Goal: Transaction & Acquisition: Book appointment/travel/reservation

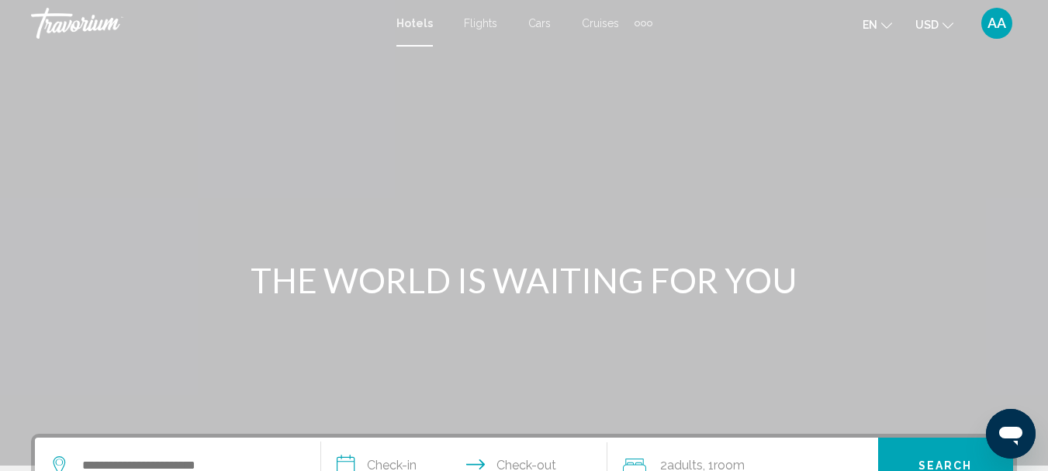
click at [480, 21] on span "Flights" at bounding box center [480, 23] width 33 height 12
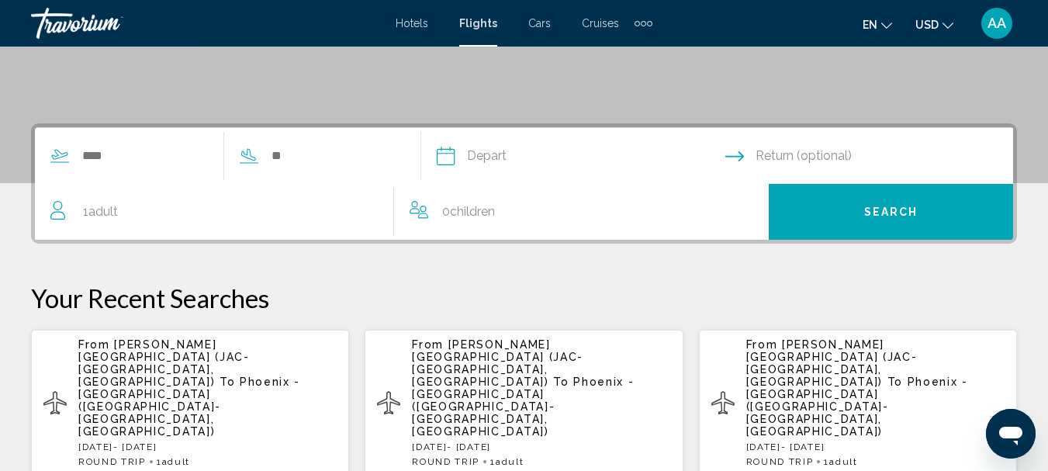
scroll to position [310, 0]
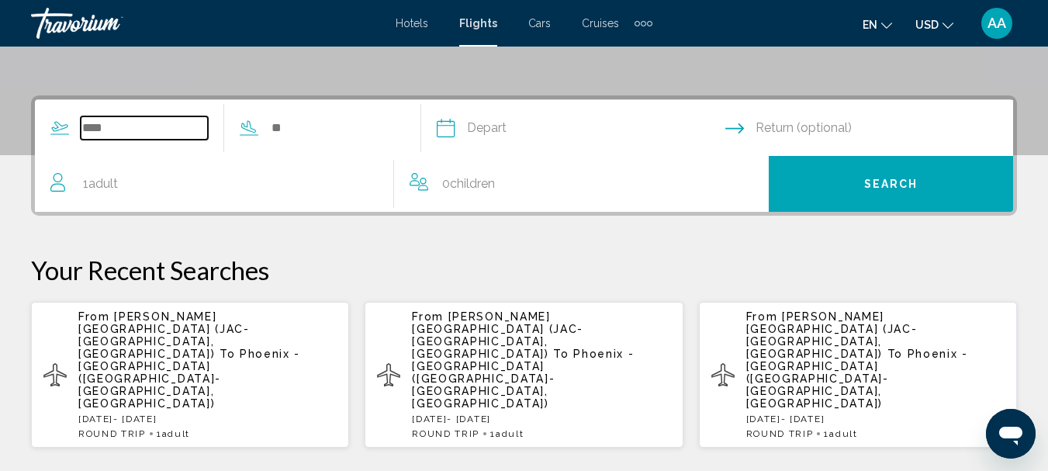
click at [84, 125] on input "Search widget" at bounding box center [144, 127] width 127 height 23
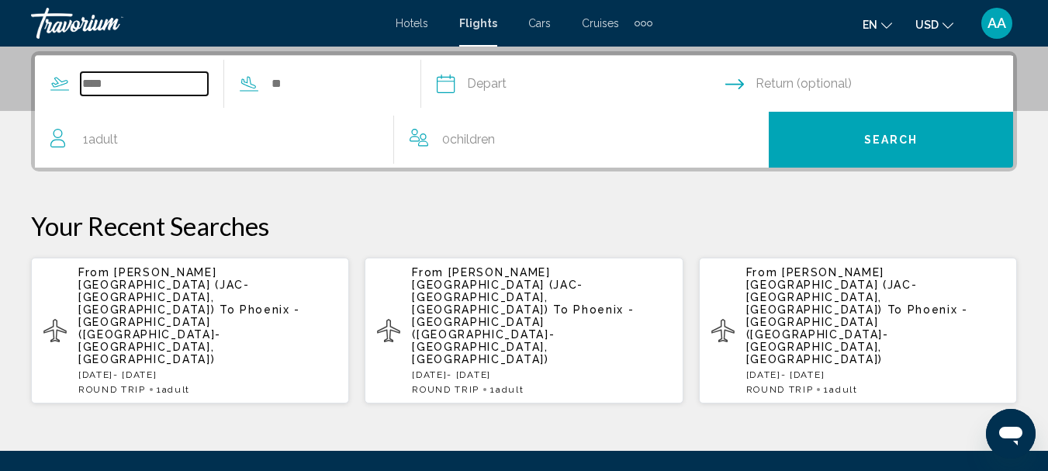
scroll to position [355, 0]
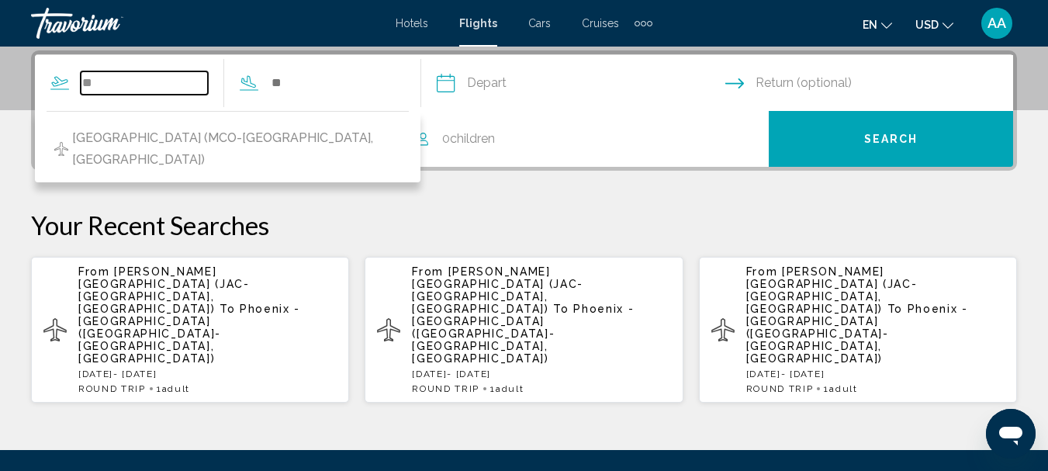
type input "*"
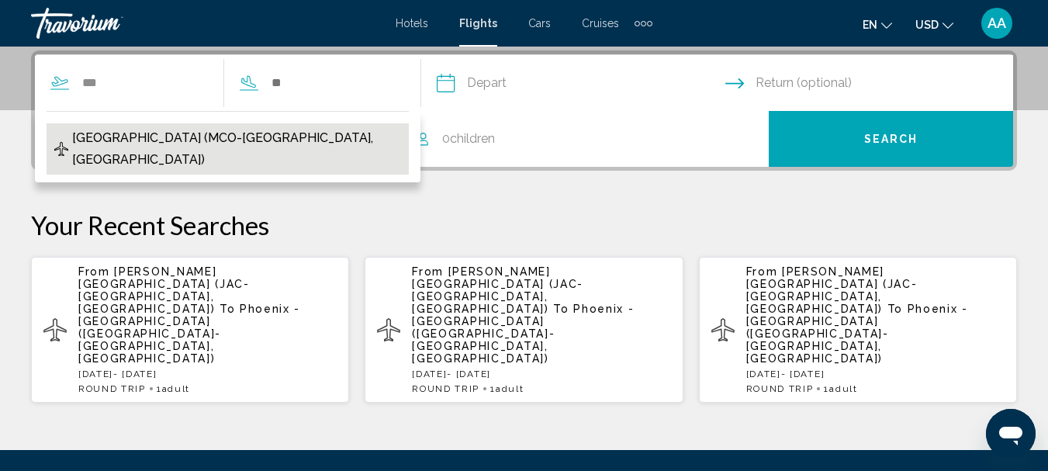
click at [150, 138] on span "[GEOGRAPHIC_DATA] (MCO-[GEOGRAPHIC_DATA], [GEOGRAPHIC_DATA])" at bounding box center [236, 148] width 329 height 43
type input "**********"
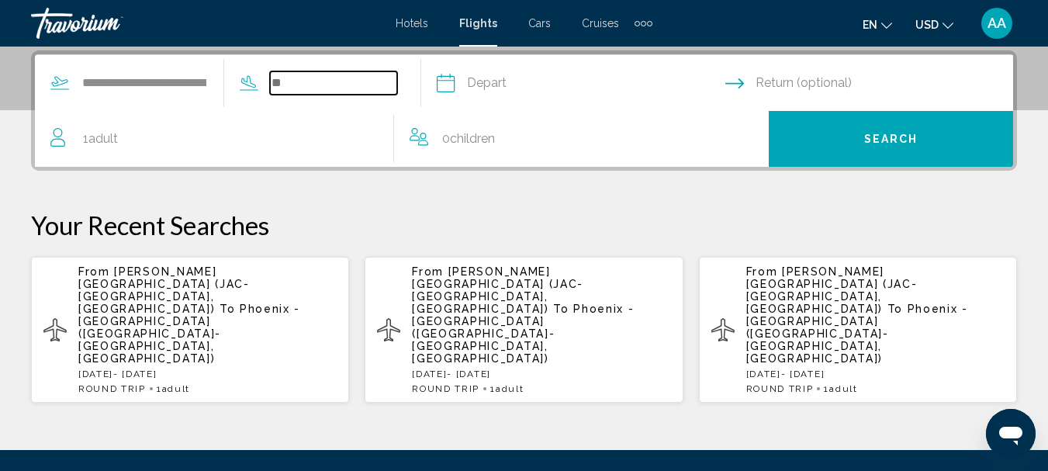
click at [306, 81] on input "Search widget" at bounding box center [333, 82] width 127 height 23
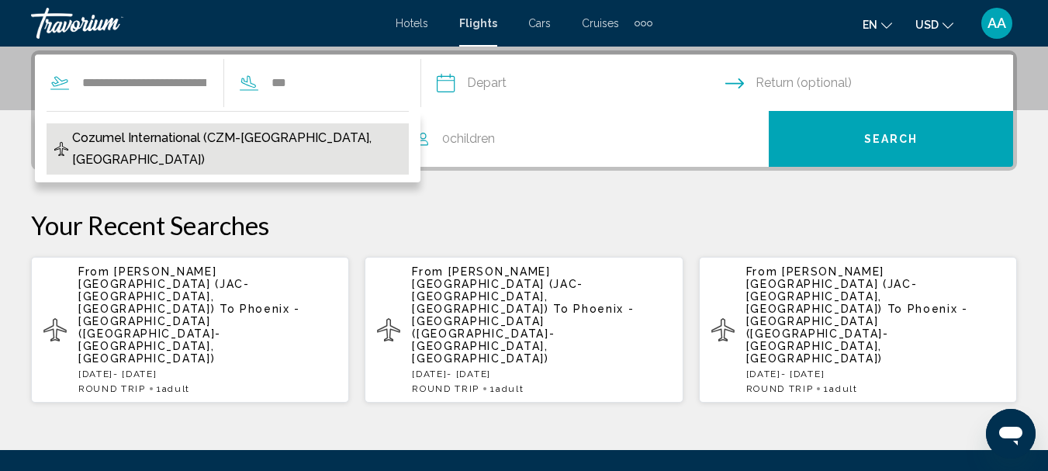
click at [226, 137] on span "Cozumel International (CZM-[GEOGRAPHIC_DATA], [GEOGRAPHIC_DATA])" at bounding box center [236, 148] width 329 height 43
type input "**********"
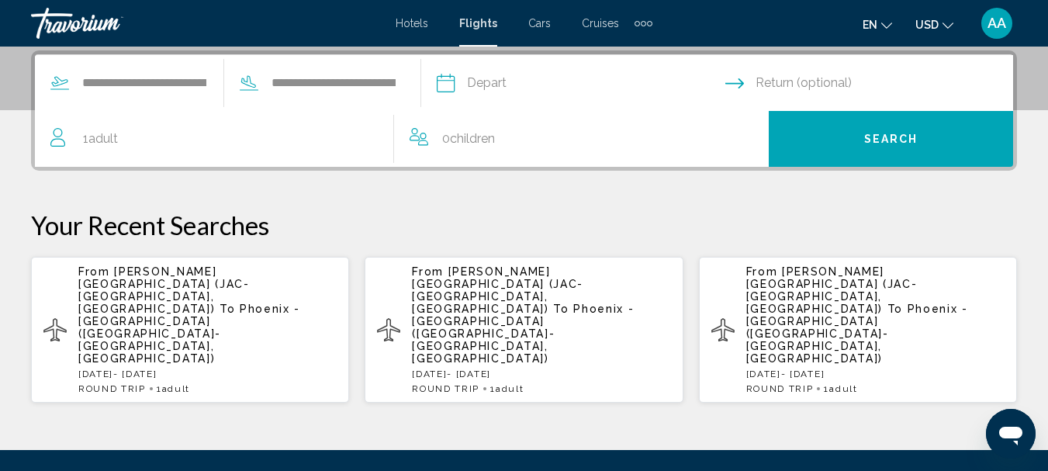
click at [476, 85] on input "Depart date" at bounding box center [580, 85] width 295 height 61
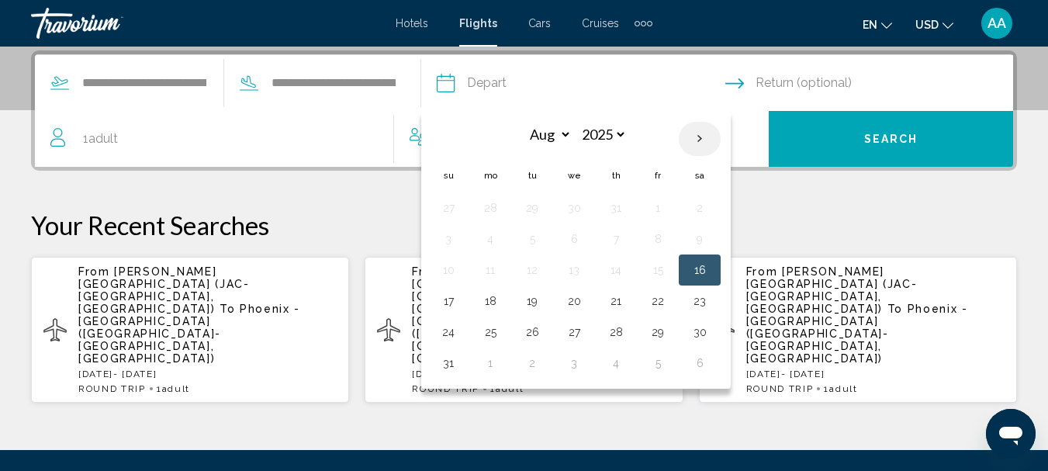
click at [721, 136] on th "Next month" at bounding box center [700, 139] width 42 height 34
select select "*"
click at [670, 271] on button "17" at bounding box center [658, 270] width 25 height 22
type input "**********"
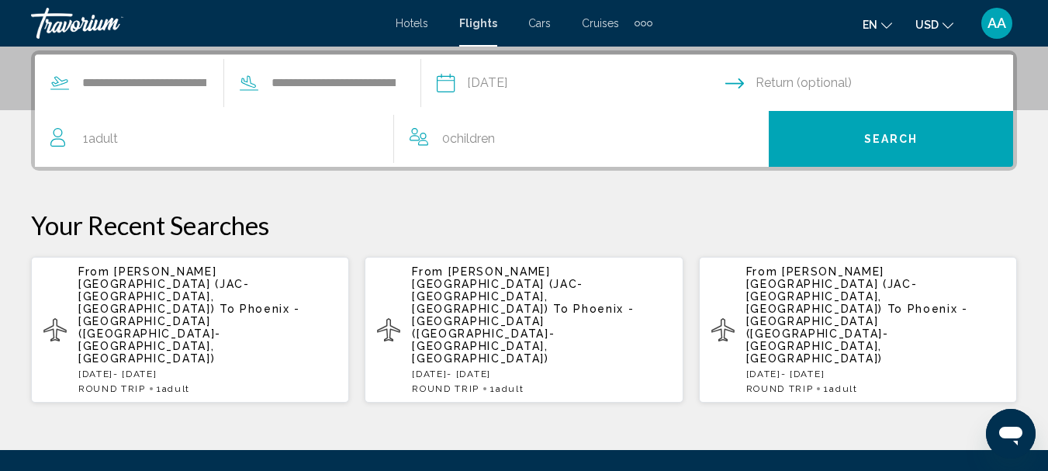
click at [812, 81] on input "Return date" at bounding box center [872, 85] width 295 height 61
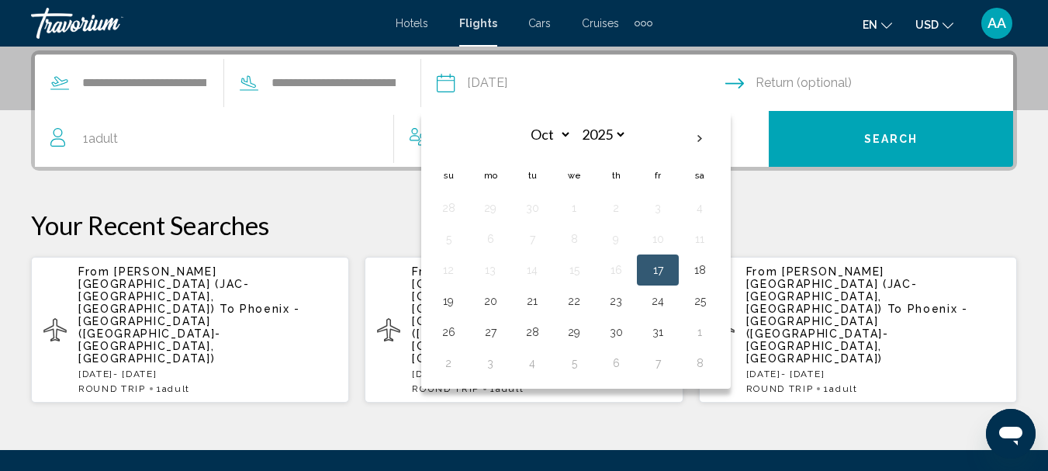
click at [587, 300] on button "22" at bounding box center [574, 301] width 25 height 22
type input "**********"
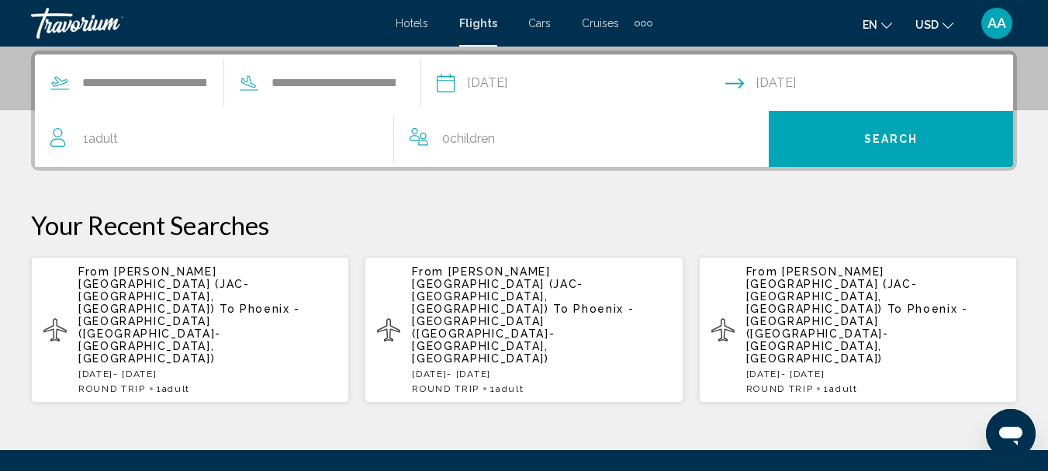
click at [87, 139] on span "1 Adult Adults" at bounding box center [100, 139] width 35 height 22
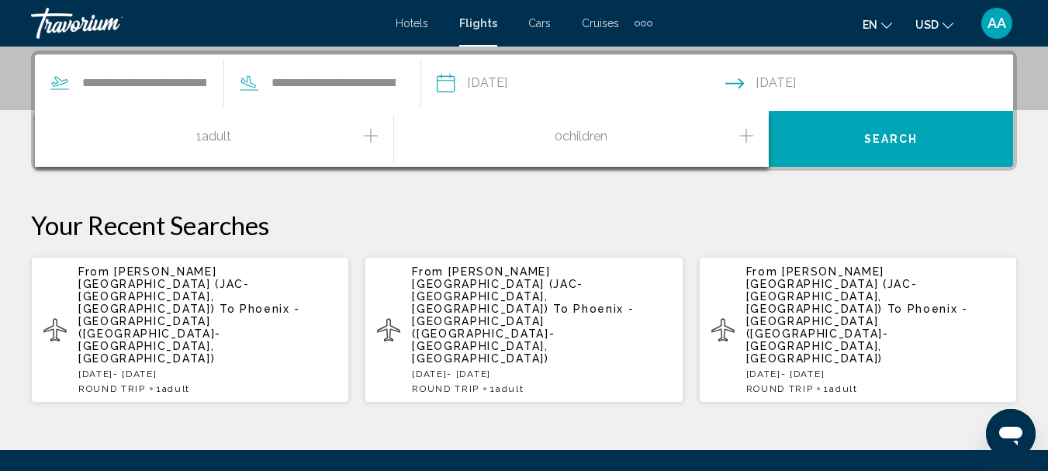
click at [367, 135] on icon "Increment adults" at bounding box center [371, 136] width 14 height 14
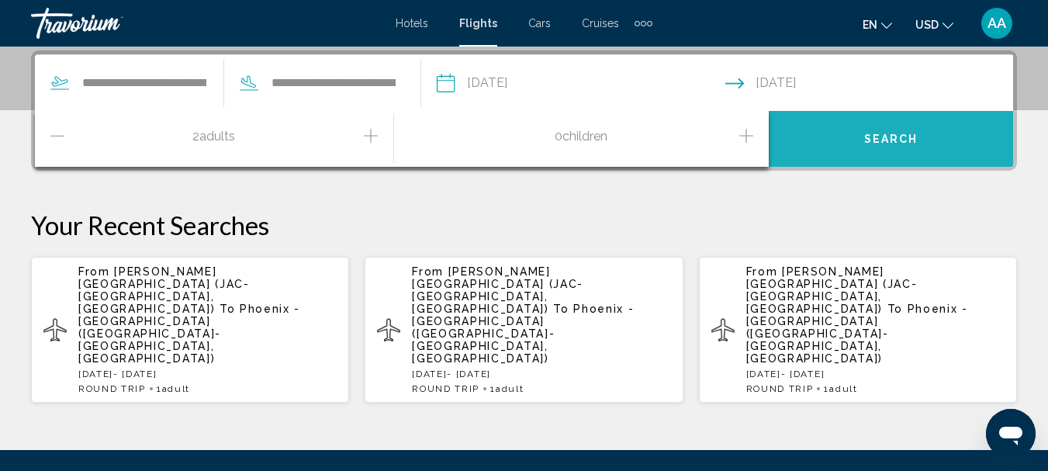
click at [869, 137] on span "Search" at bounding box center [891, 139] width 54 height 12
